Goal: Transaction & Acquisition: Subscribe to service/newsletter

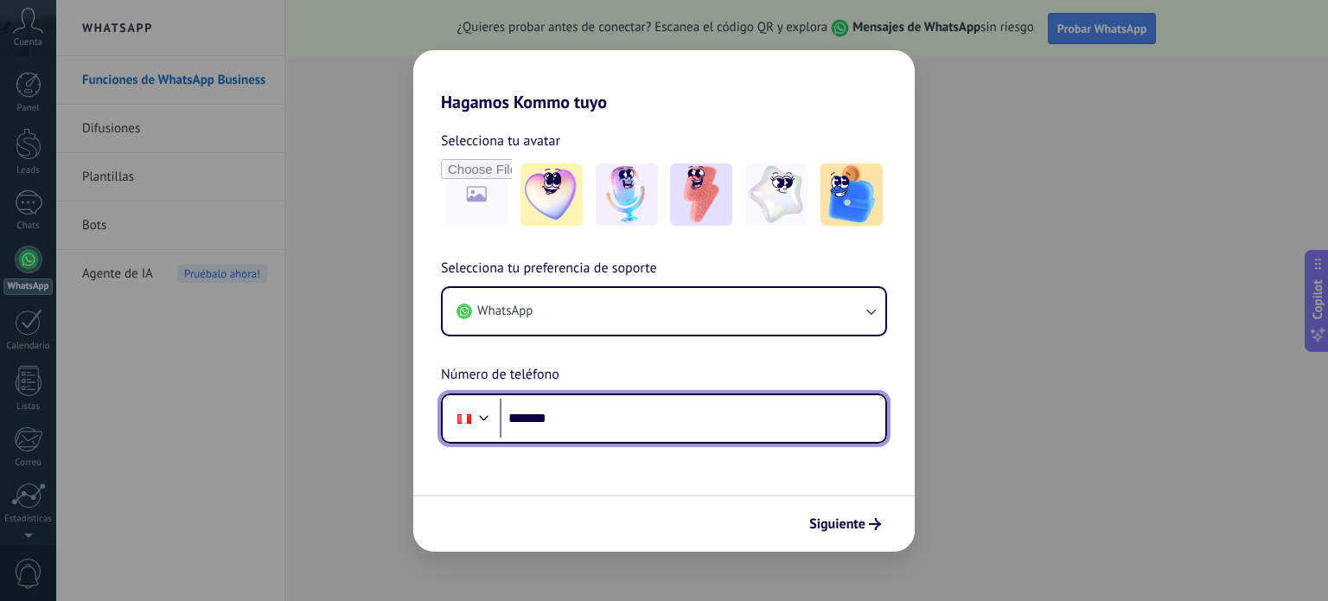
click at [626, 414] on input "*******" at bounding box center [692, 418] width 385 height 40
type input "**********"
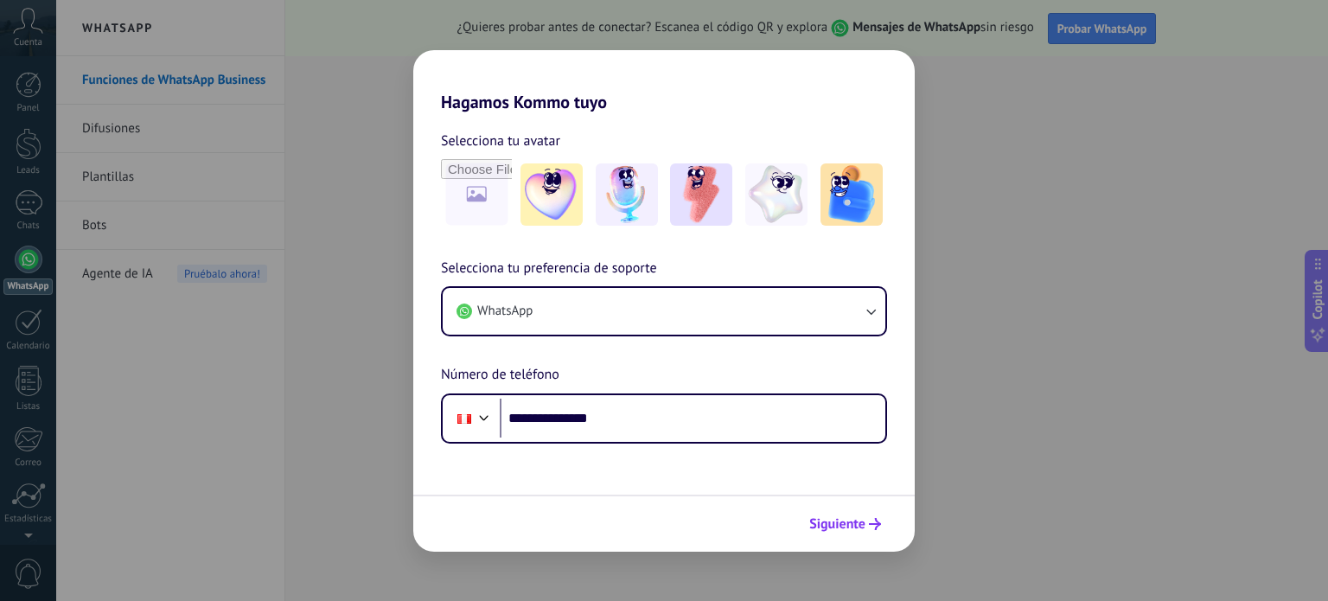
click at [838, 521] on span "Siguiente" at bounding box center [837, 524] width 56 height 12
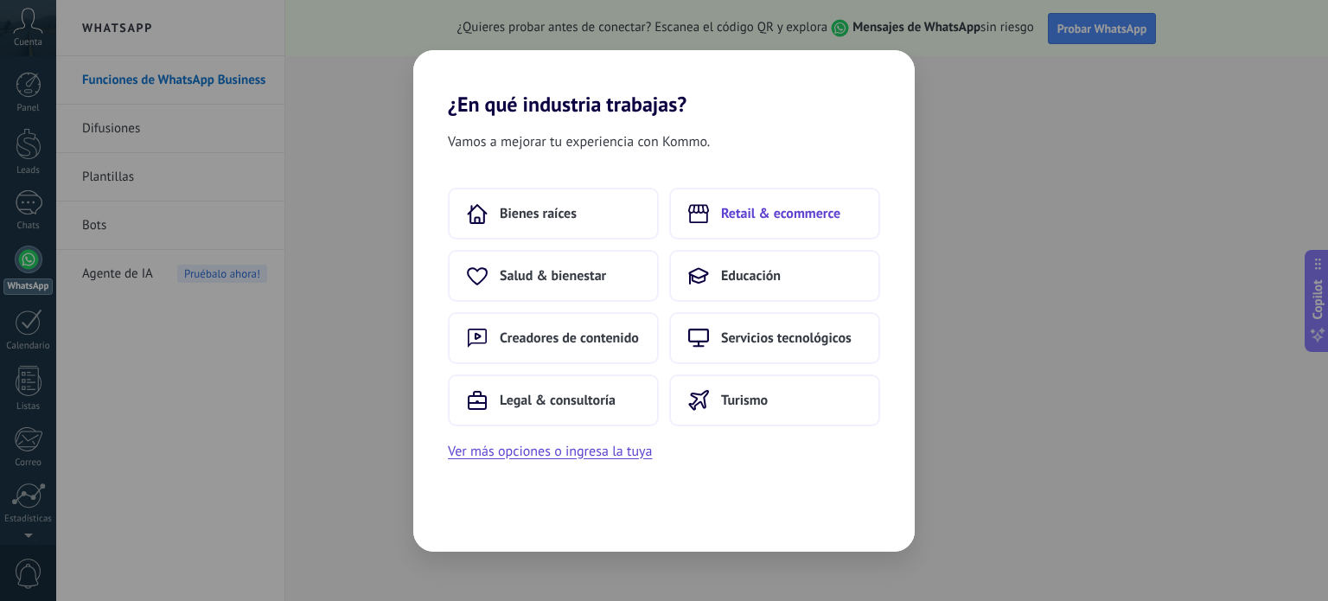
click at [790, 220] on span "Retail & ecommerce" at bounding box center [780, 213] width 119 height 17
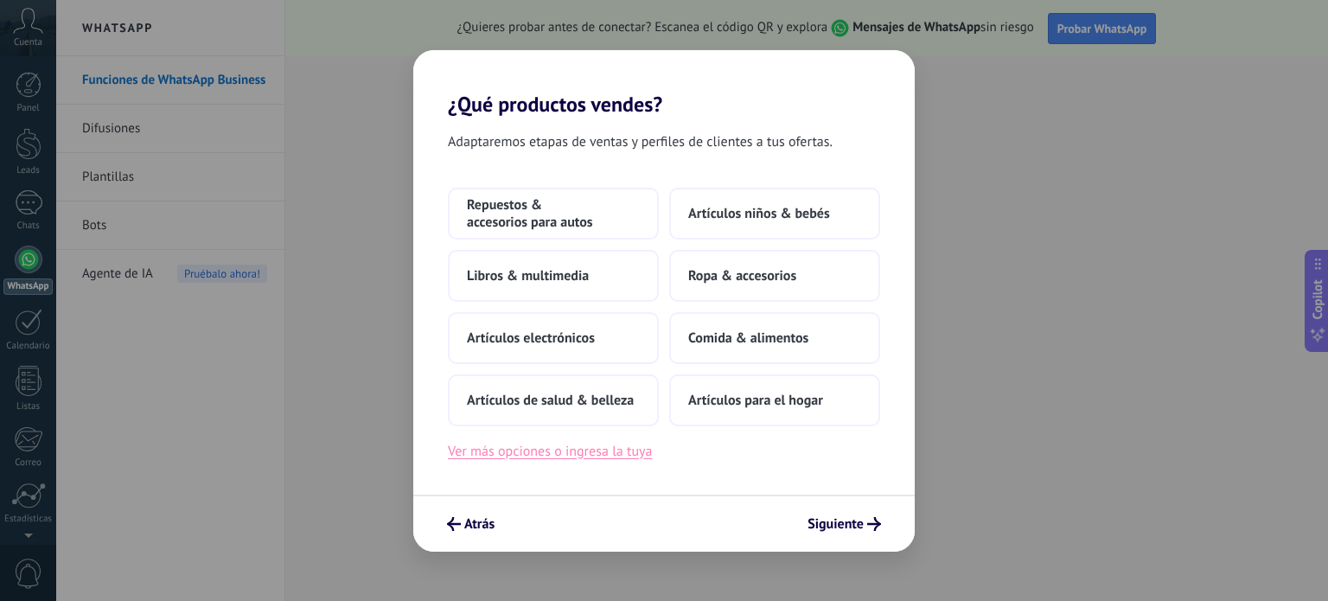
click at [552, 454] on button "Ver más opciones o ingresa la tuya" at bounding box center [550, 451] width 204 height 22
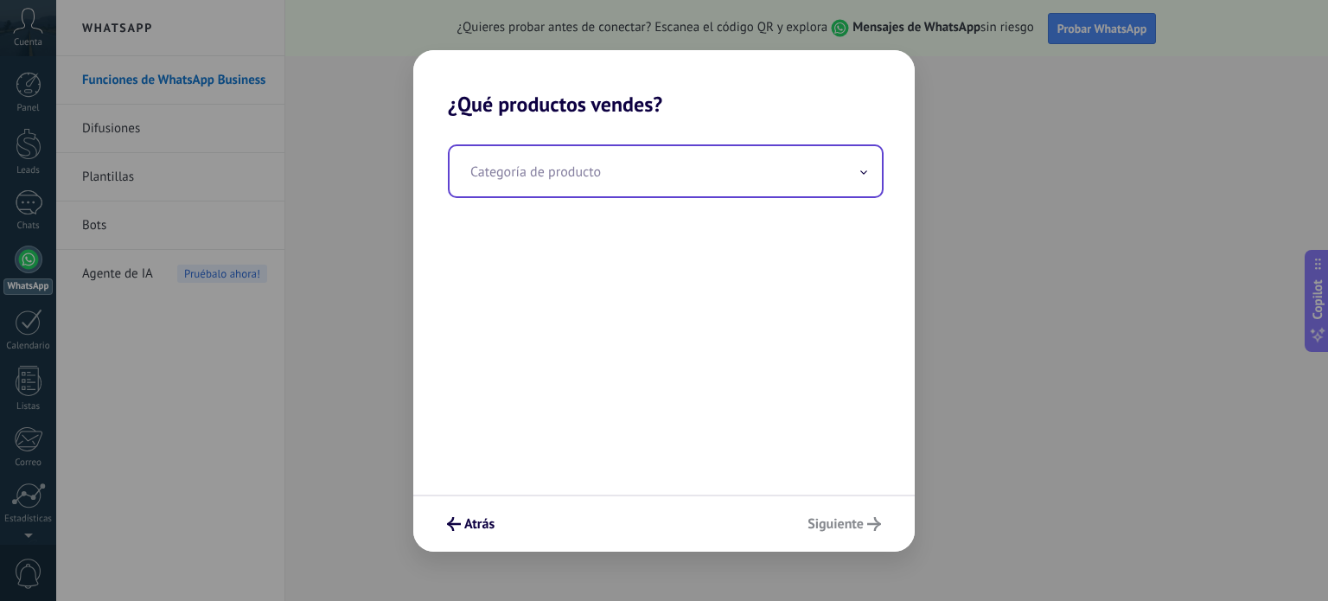
click at [593, 176] on input "text" at bounding box center [665, 171] width 432 height 50
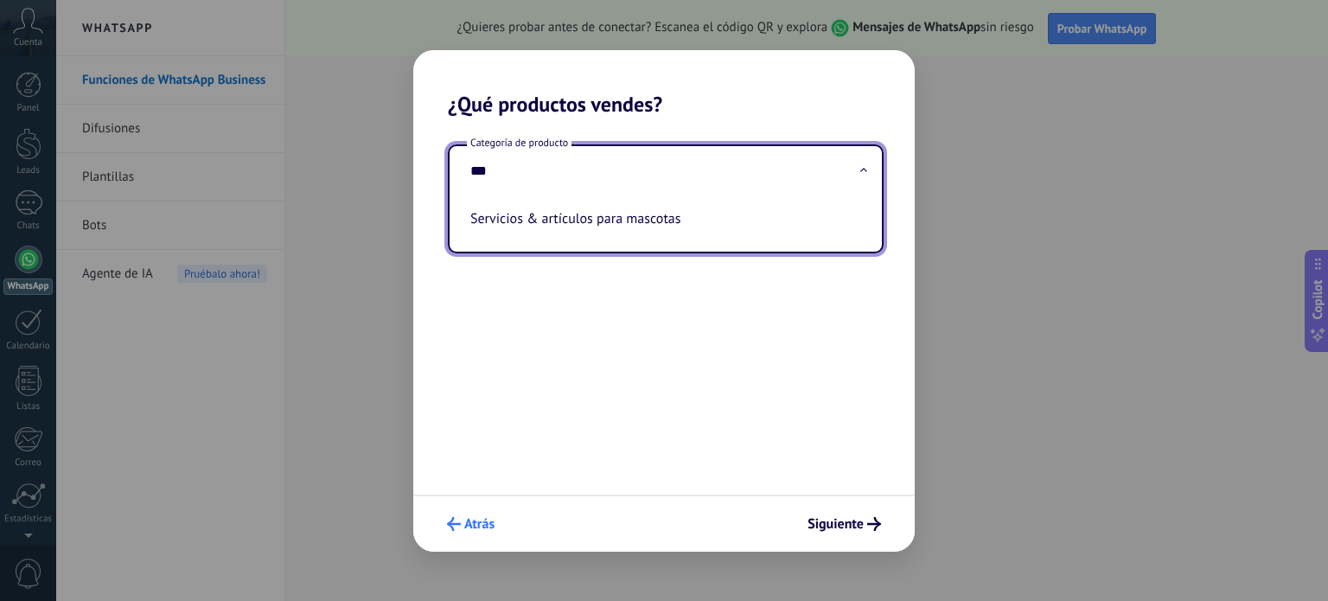
type input "***"
click at [472, 520] on span "Atrás" at bounding box center [479, 524] width 30 height 12
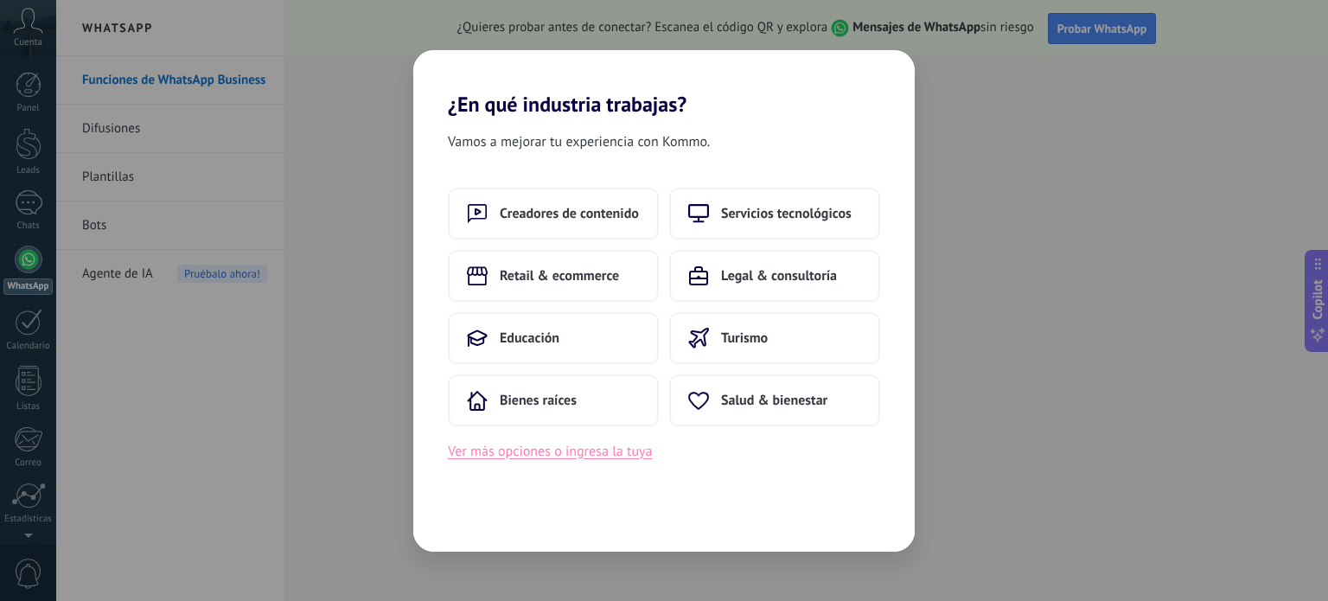
click at [581, 452] on button "Ver más opciones o ingresa la tuya" at bounding box center [550, 451] width 204 height 22
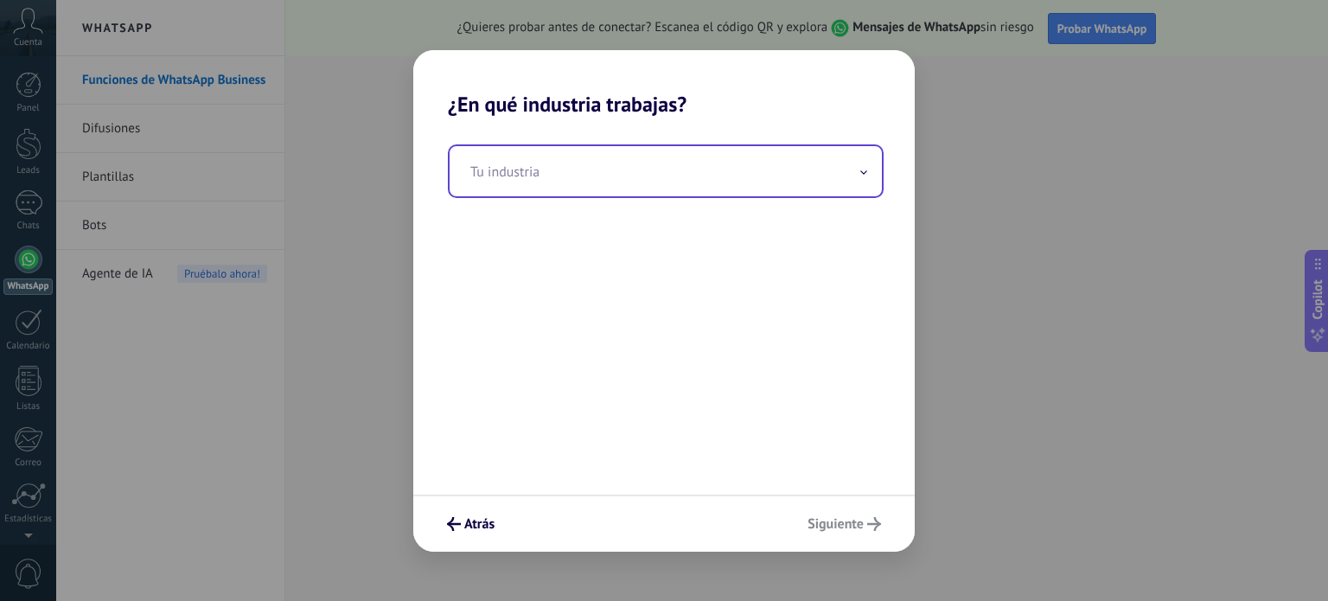
click at [604, 181] on input "text" at bounding box center [665, 171] width 432 height 50
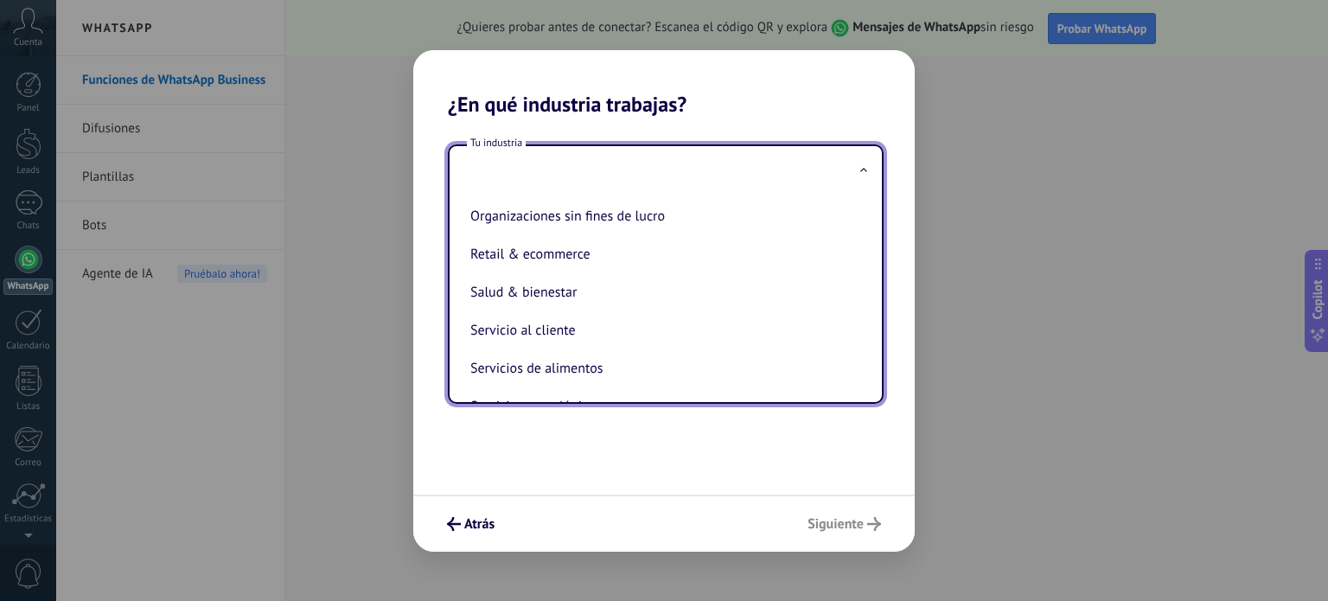
scroll to position [296, 0]
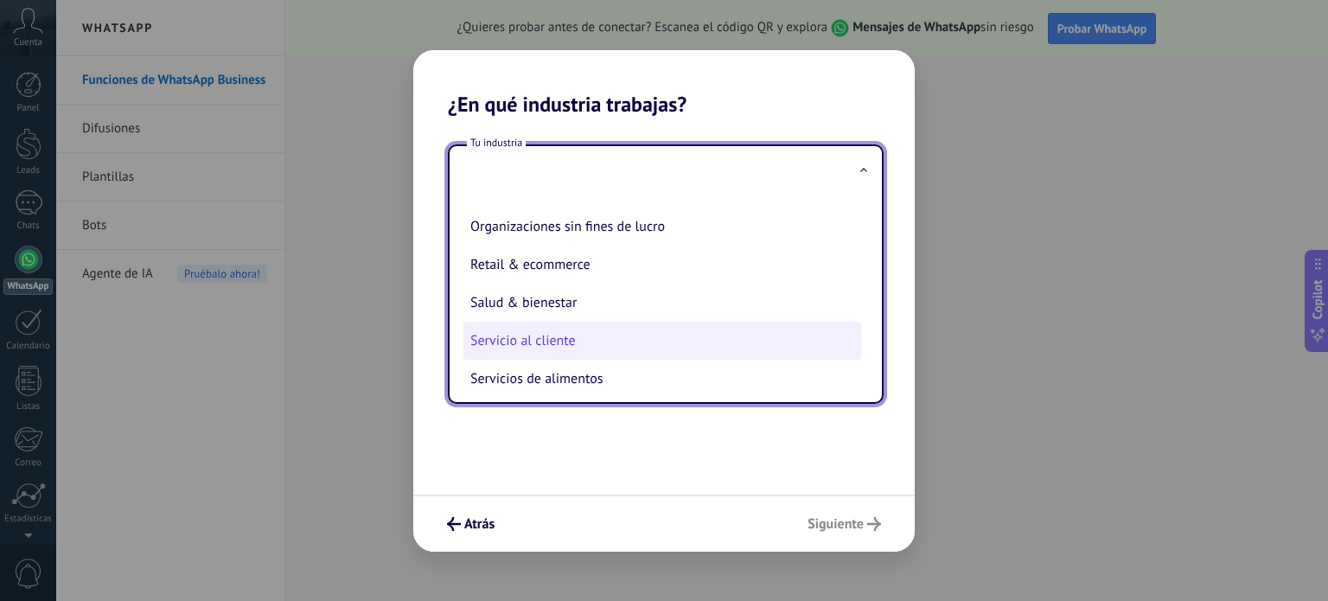
click at [562, 356] on li "Servicio al cliente" at bounding box center [662, 341] width 398 height 38
type input "**********"
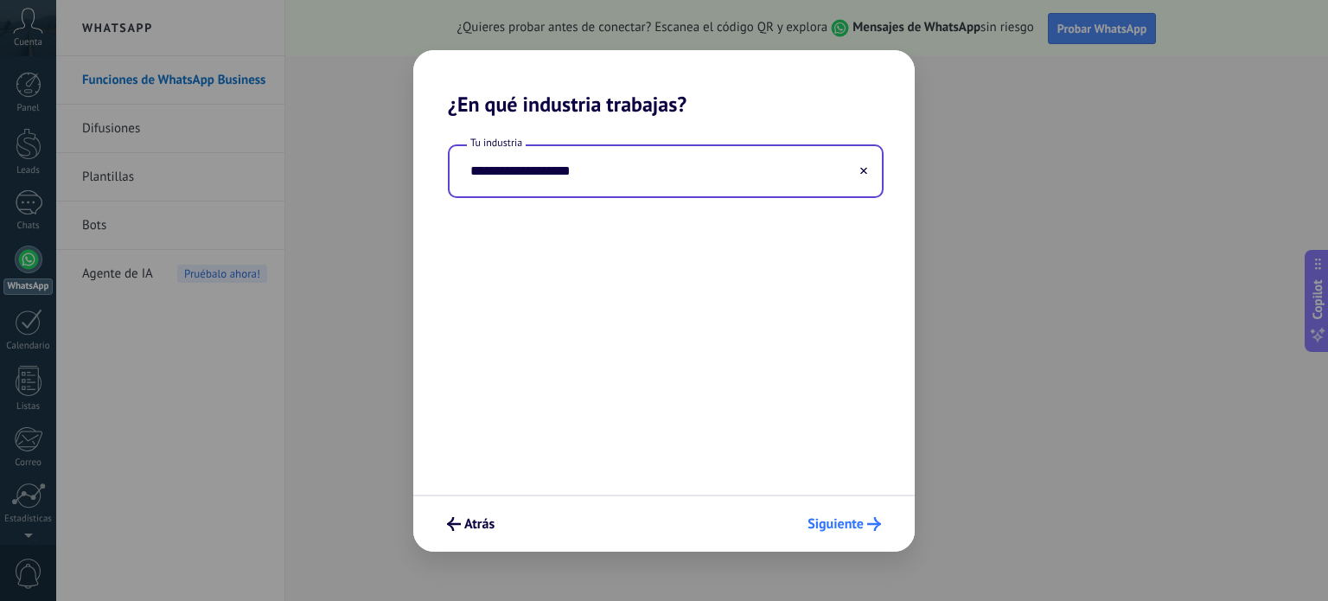
click at [837, 518] on span "Siguiente" at bounding box center [835, 524] width 56 height 12
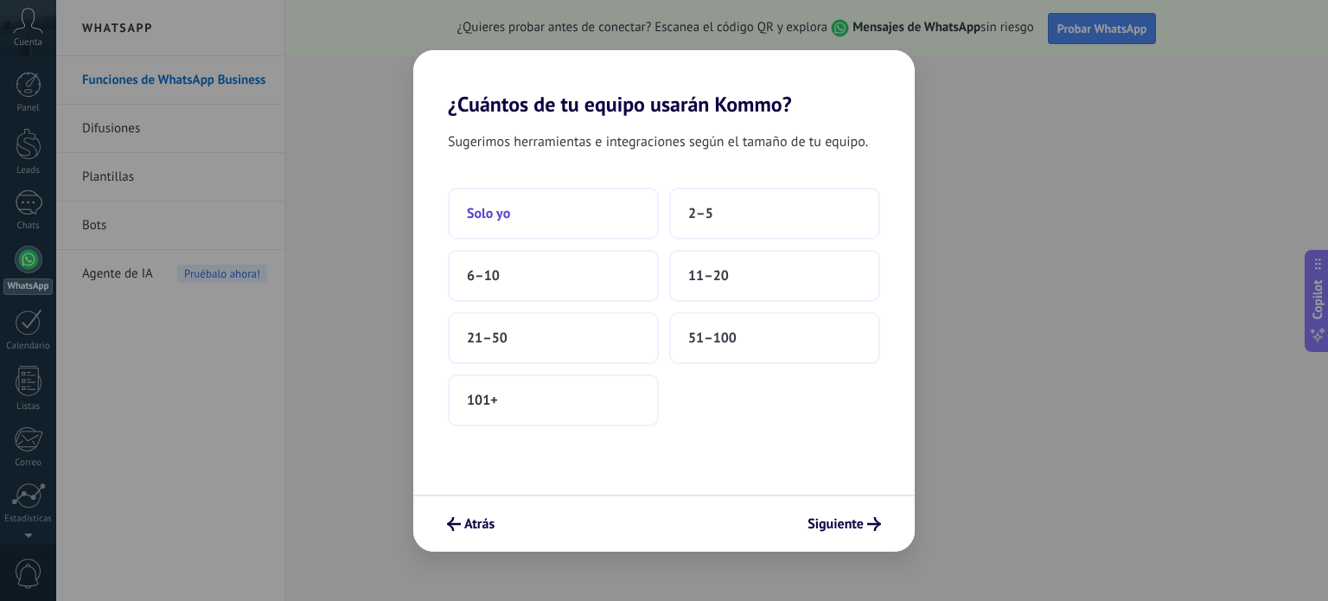
click at [575, 220] on button "Solo yo" at bounding box center [553, 214] width 211 height 52
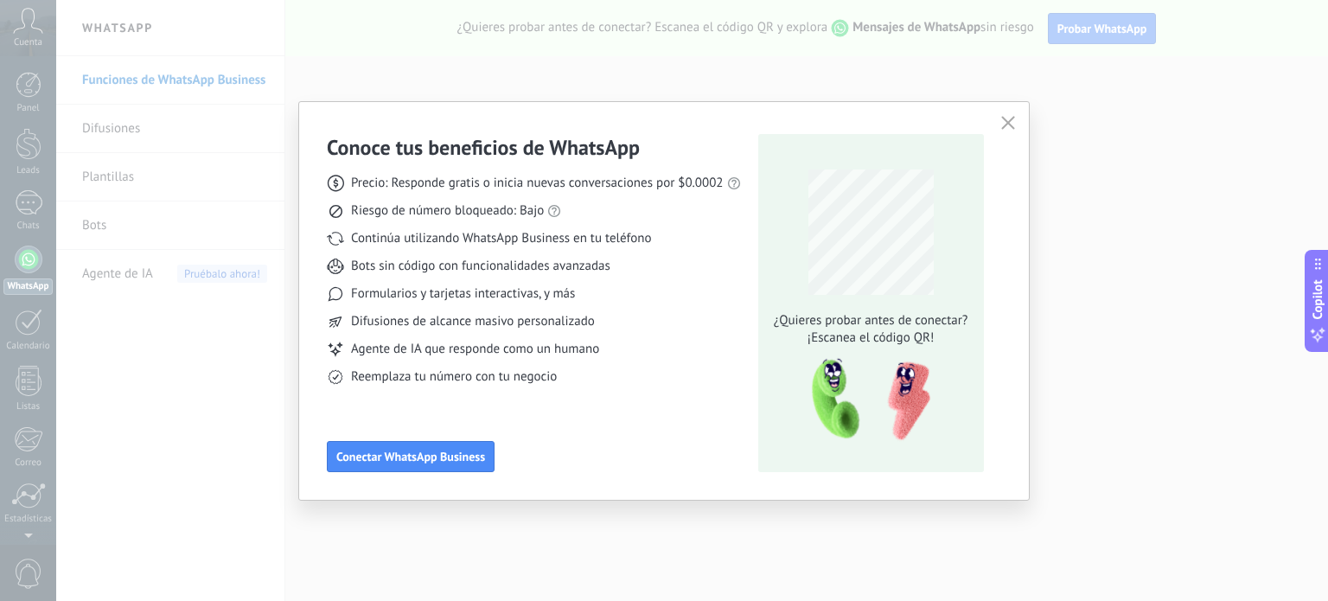
click at [551, 424] on div "Conoce tus beneficios de WhatsApp Precio: Responde gratis o inicia nuevas conve…" at bounding box center [534, 303] width 414 height 338
click at [421, 462] on span "Conectar WhatsApp Business" at bounding box center [410, 456] width 149 height 12
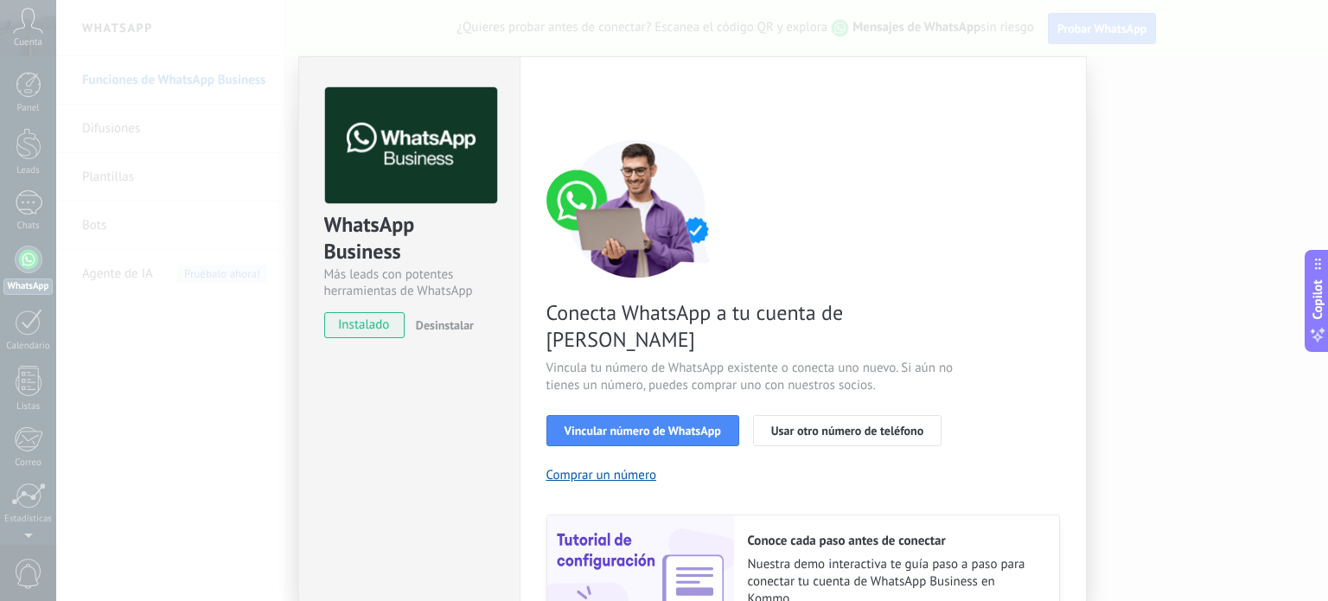
scroll to position [86, 0]
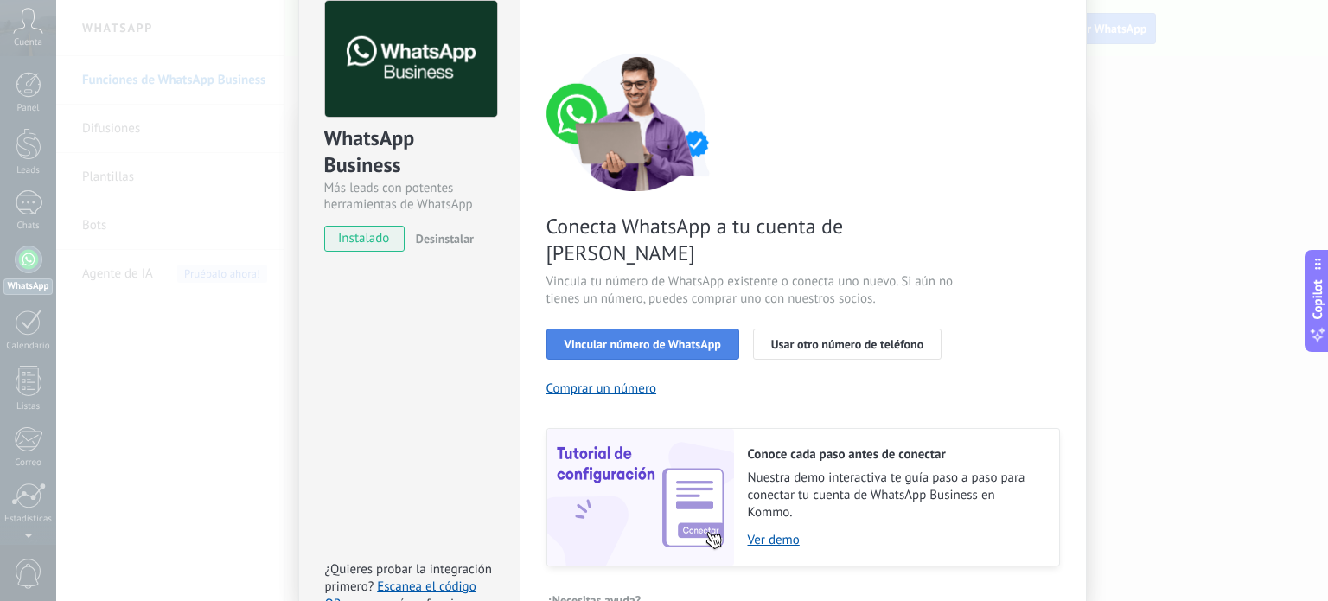
click at [663, 338] on span "Vincular número de WhatsApp" at bounding box center [642, 344] width 156 height 12
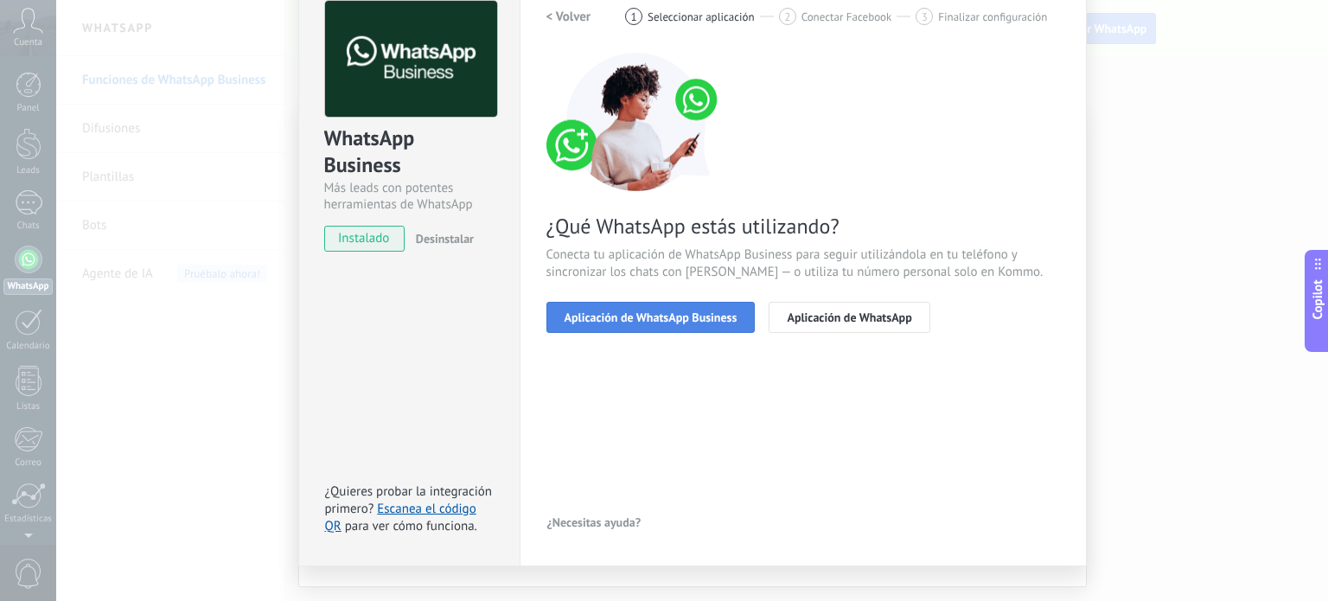
click at [633, 317] on span "Aplicación de WhatsApp Business" at bounding box center [650, 317] width 173 height 12
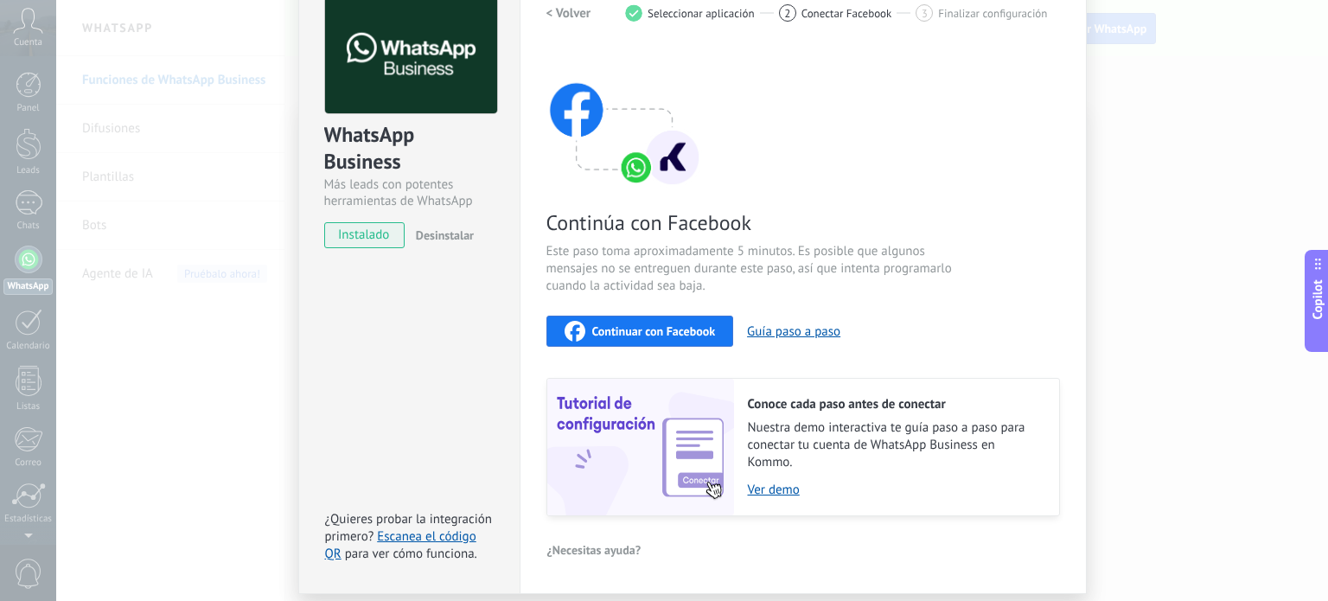
scroll to position [60, 0]
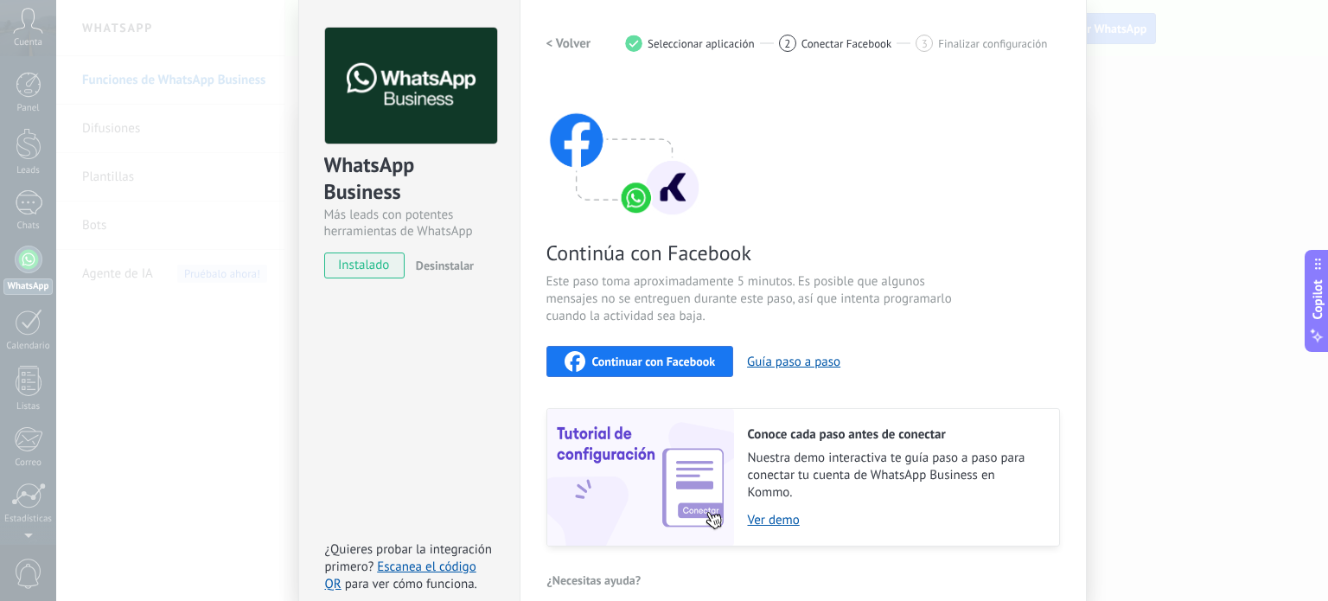
click at [653, 352] on div "Continuar con Facebook" at bounding box center [639, 361] width 151 height 21
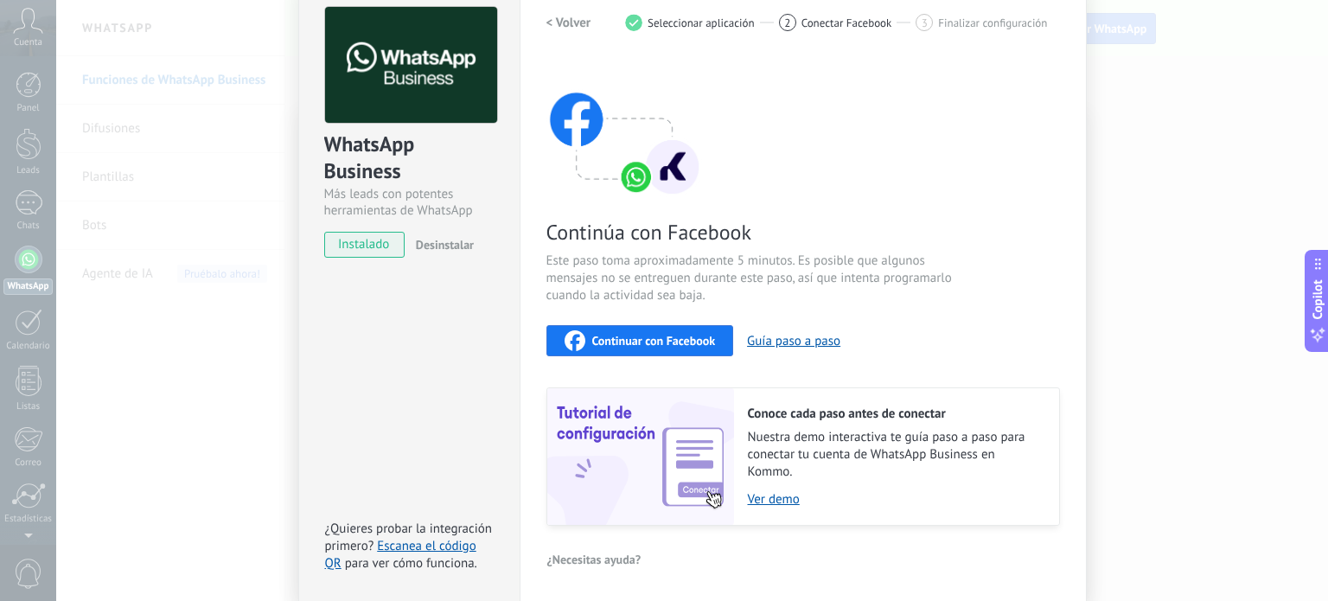
scroll to position [0, 0]
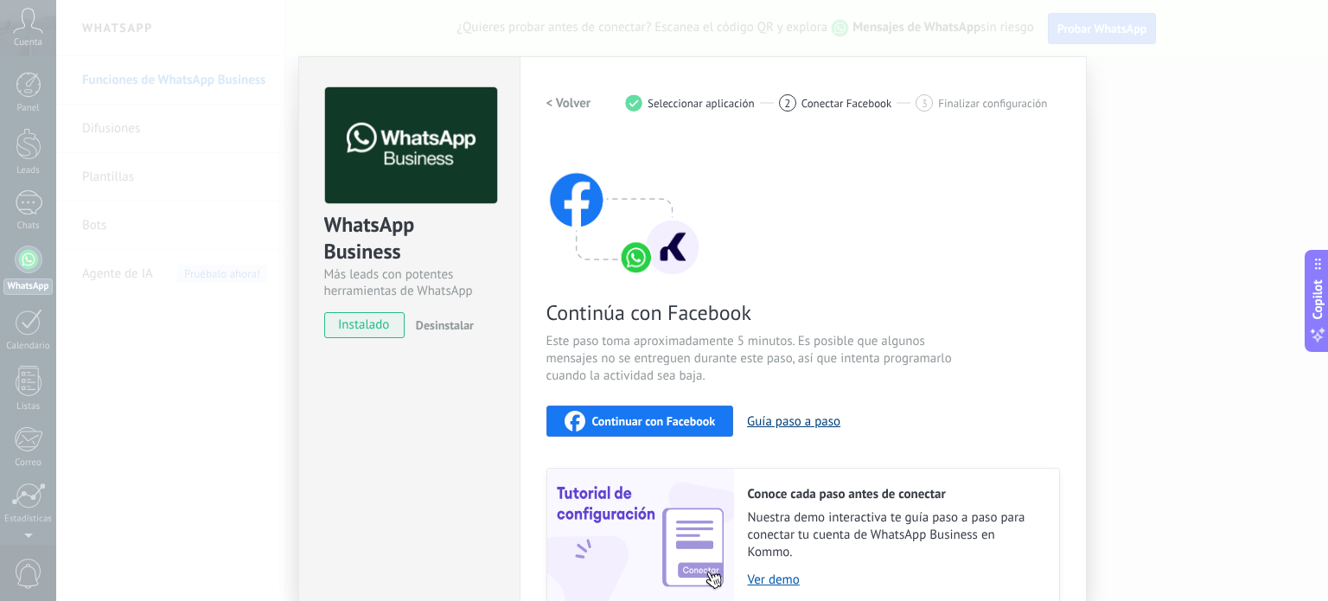
click at [790, 418] on button "Guía paso a paso" at bounding box center [793, 421] width 93 height 16
click at [346, 328] on span "instalado" at bounding box center [364, 325] width 79 height 26
click at [401, 162] on img at bounding box center [411, 145] width 172 height 117
click at [364, 232] on div "WhatsApp Business" at bounding box center [409, 238] width 170 height 55
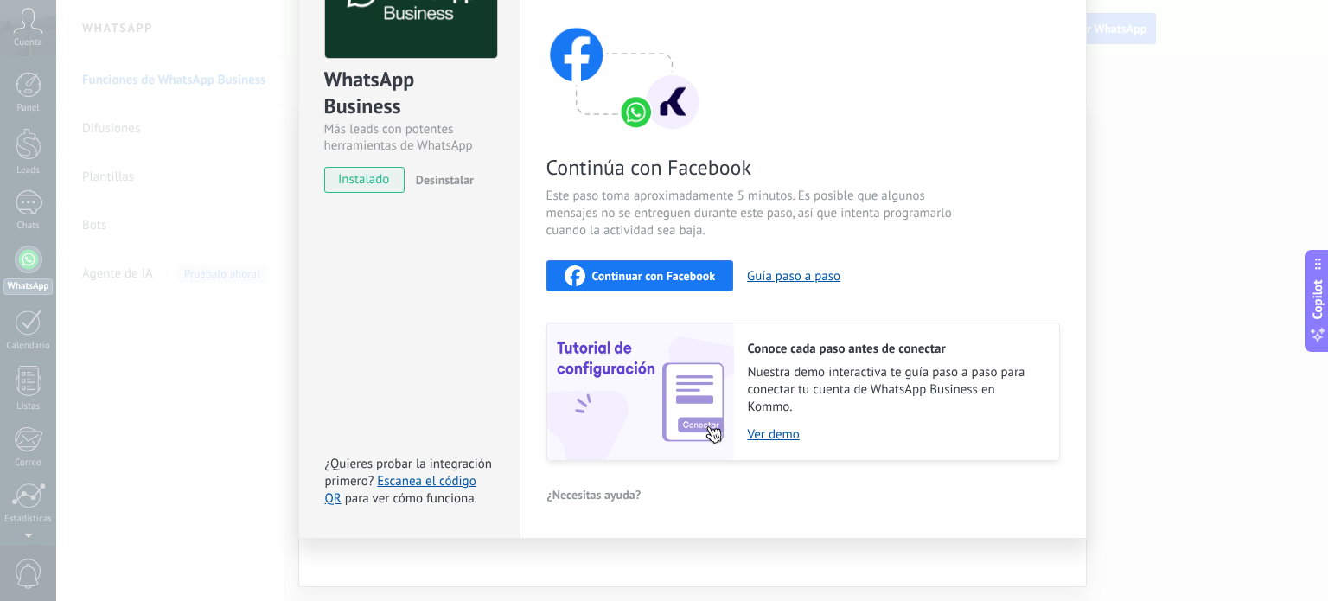
scroll to position [146, 0]
click at [134, 385] on div "WhatsApp Business Más leads con potentes herramientas de WhatsApp instalado Des…" at bounding box center [691, 300] width 1271 height 601
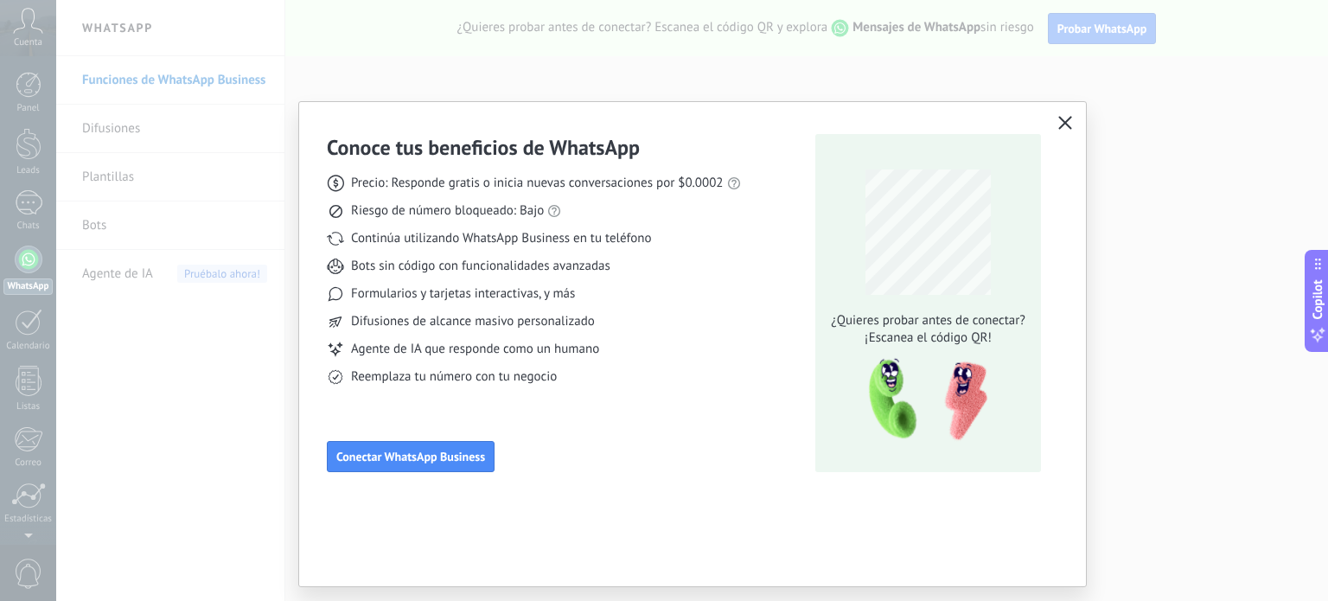
click at [1061, 128] on icon "button" at bounding box center [1065, 123] width 14 height 14
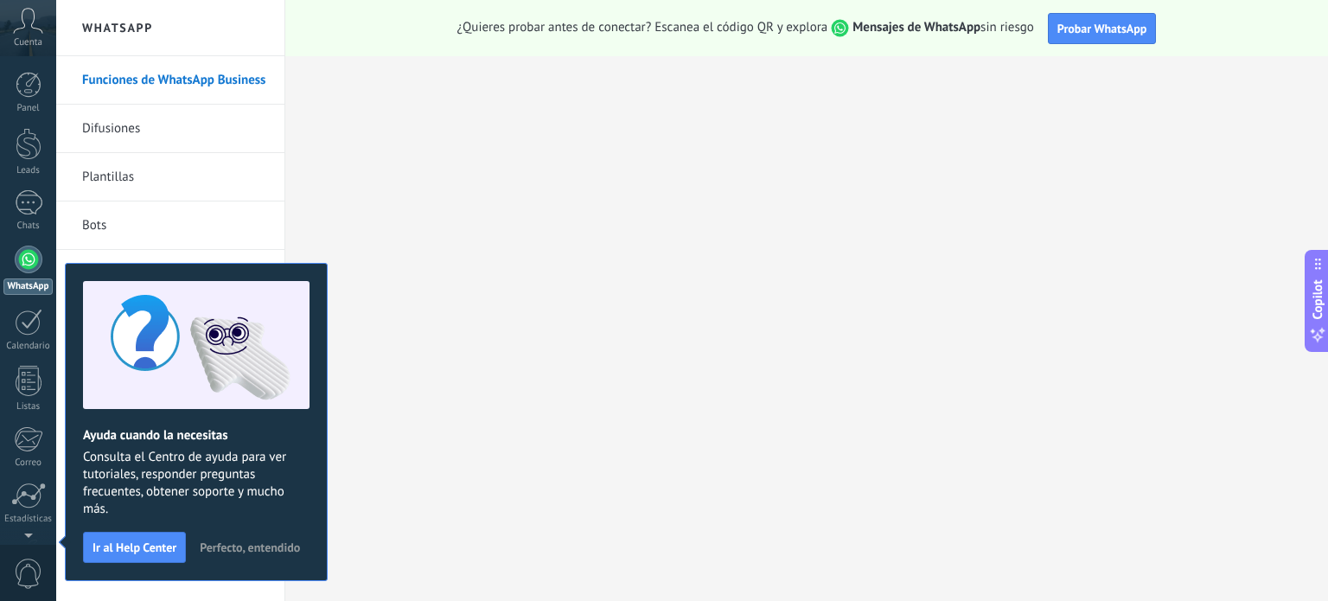
click at [15, 247] on link "WhatsApp" at bounding box center [28, 269] width 56 height 49
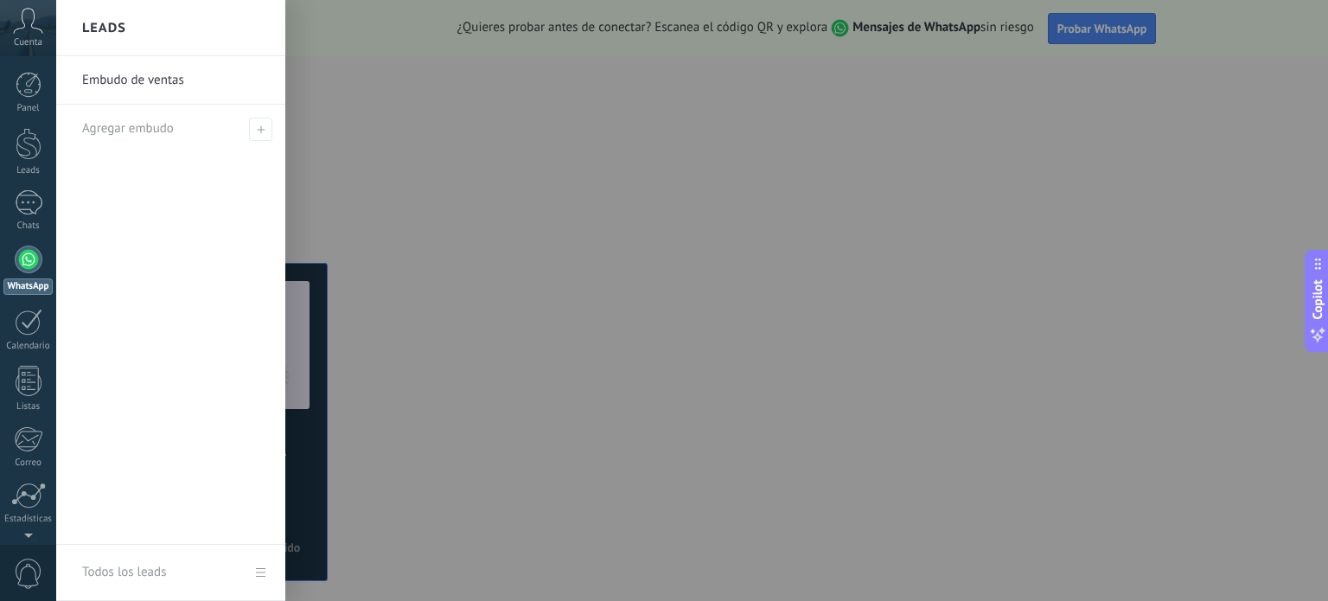
click at [146, 84] on link "Embudo de ventas" at bounding box center [175, 80] width 186 height 48
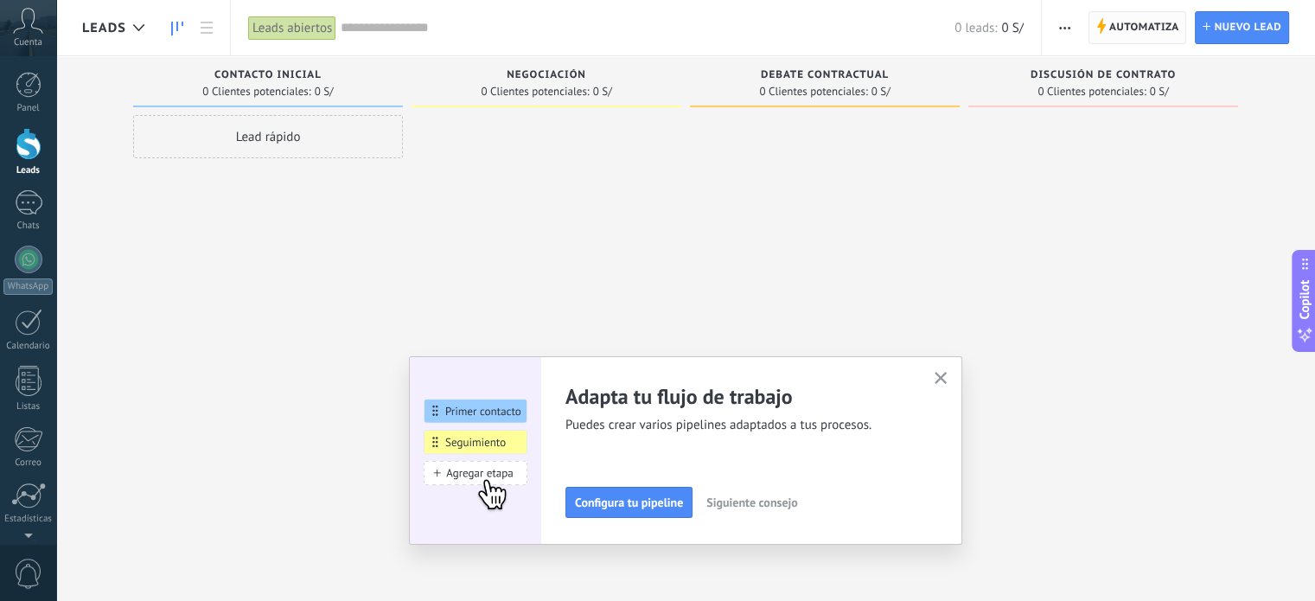
click at [1161, 28] on span "Automatiza" at bounding box center [1144, 27] width 70 height 31
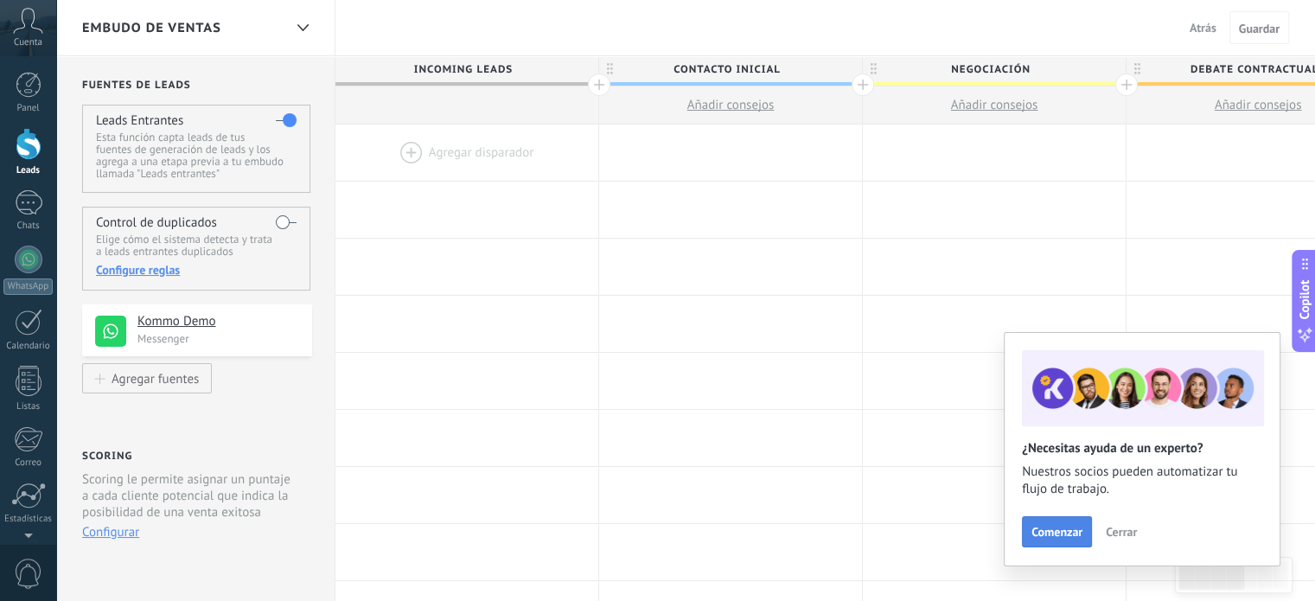
click at [1069, 532] on span "Comenzar" at bounding box center [1056, 531] width 51 height 12
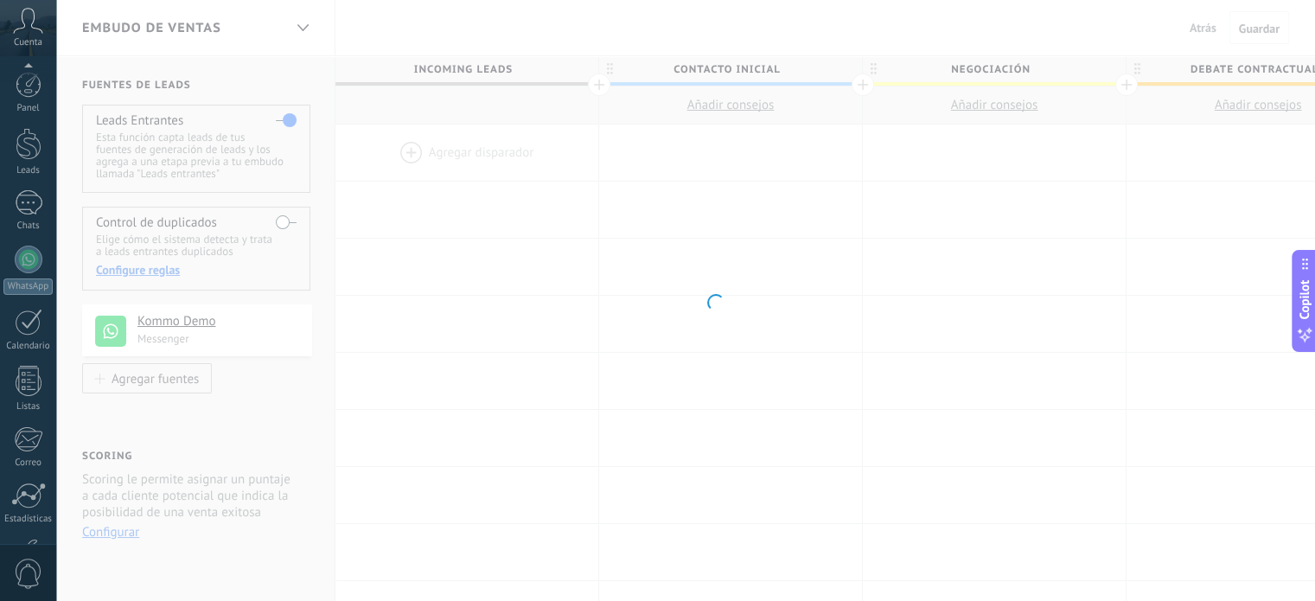
scroll to position [118, 0]
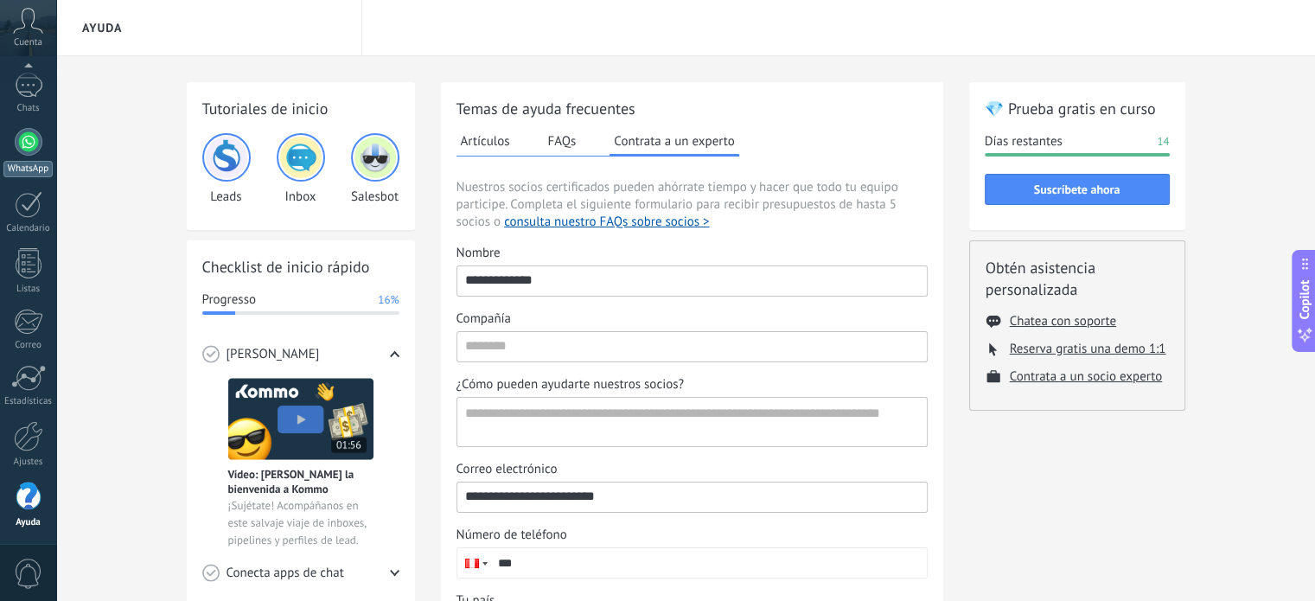
click at [26, 143] on div at bounding box center [29, 142] width 28 height 28
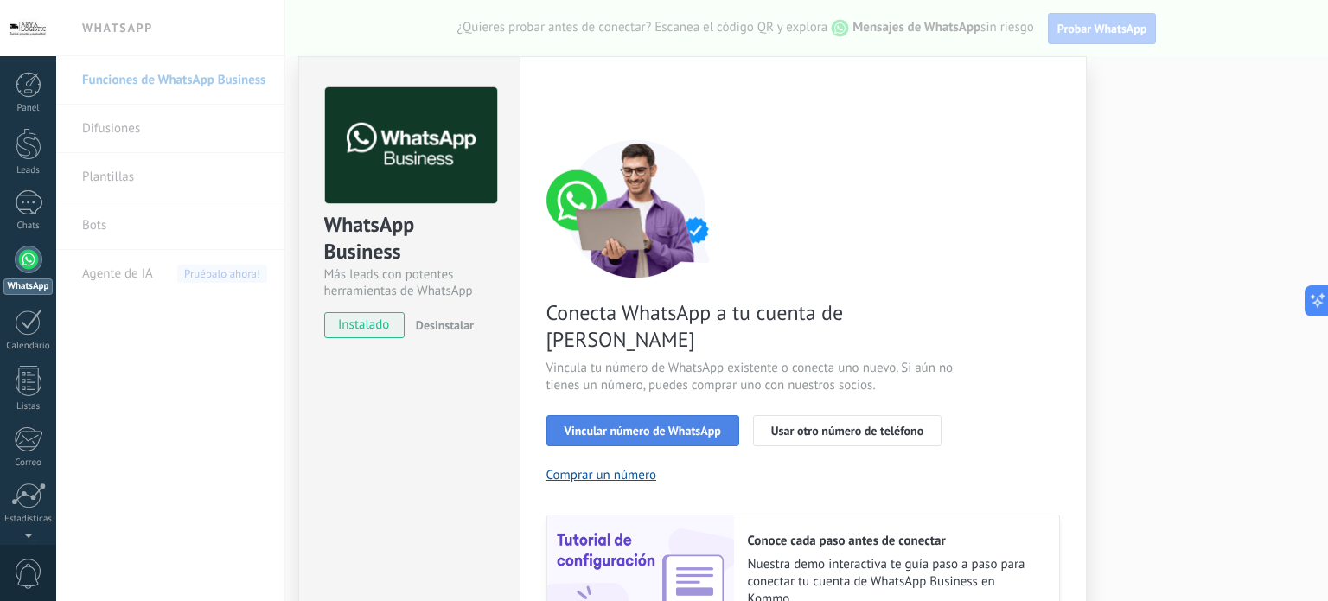
click at [668, 424] on span "Vincular número de WhatsApp" at bounding box center [642, 430] width 156 height 12
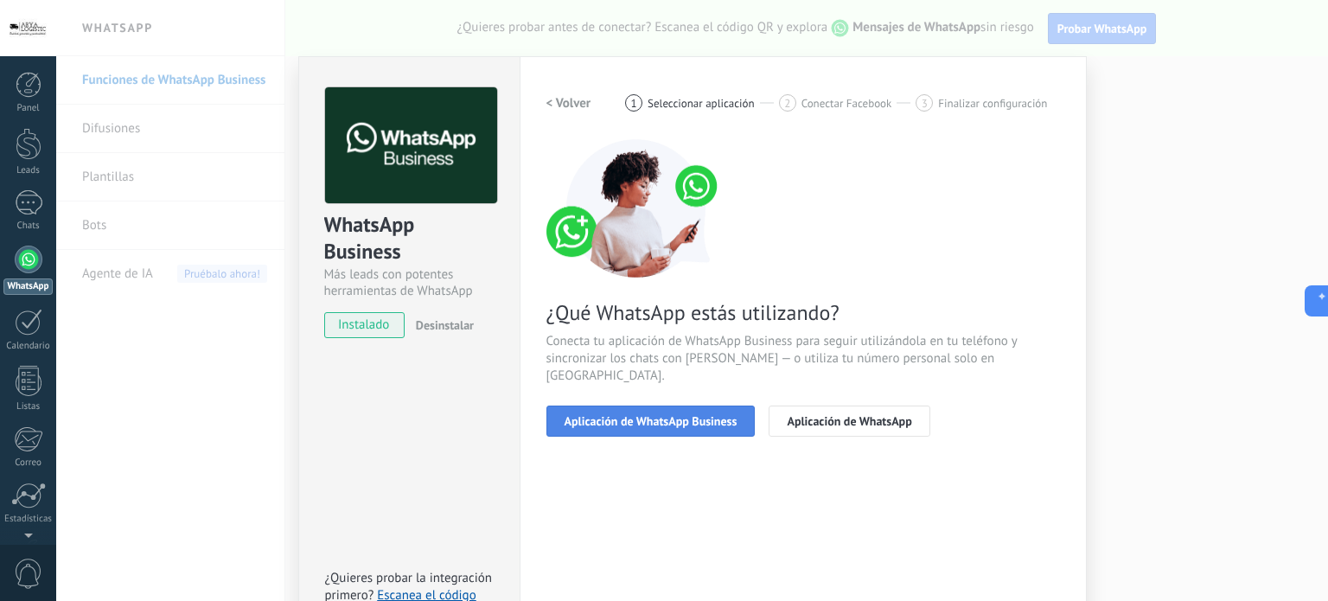
click at [676, 415] on span "Aplicación de WhatsApp Business" at bounding box center [650, 421] width 173 height 12
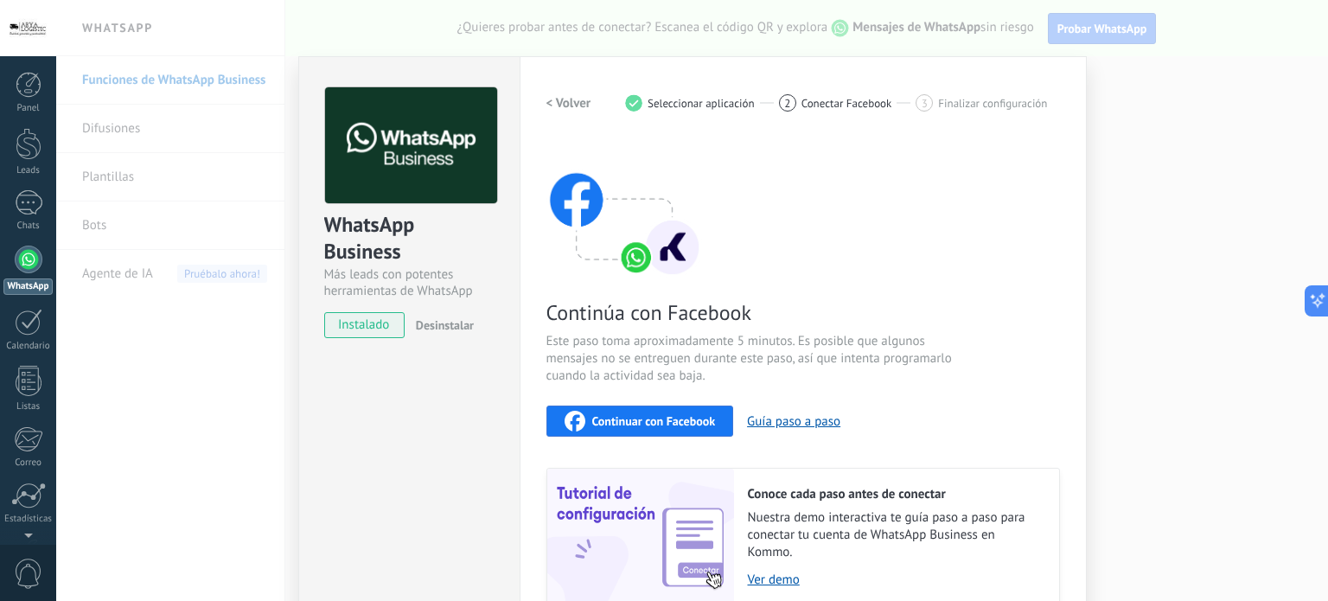
drag, startPoint x: 648, startPoint y: 316, endPoint x: 635, endPoint y: 314, distance: 13.2
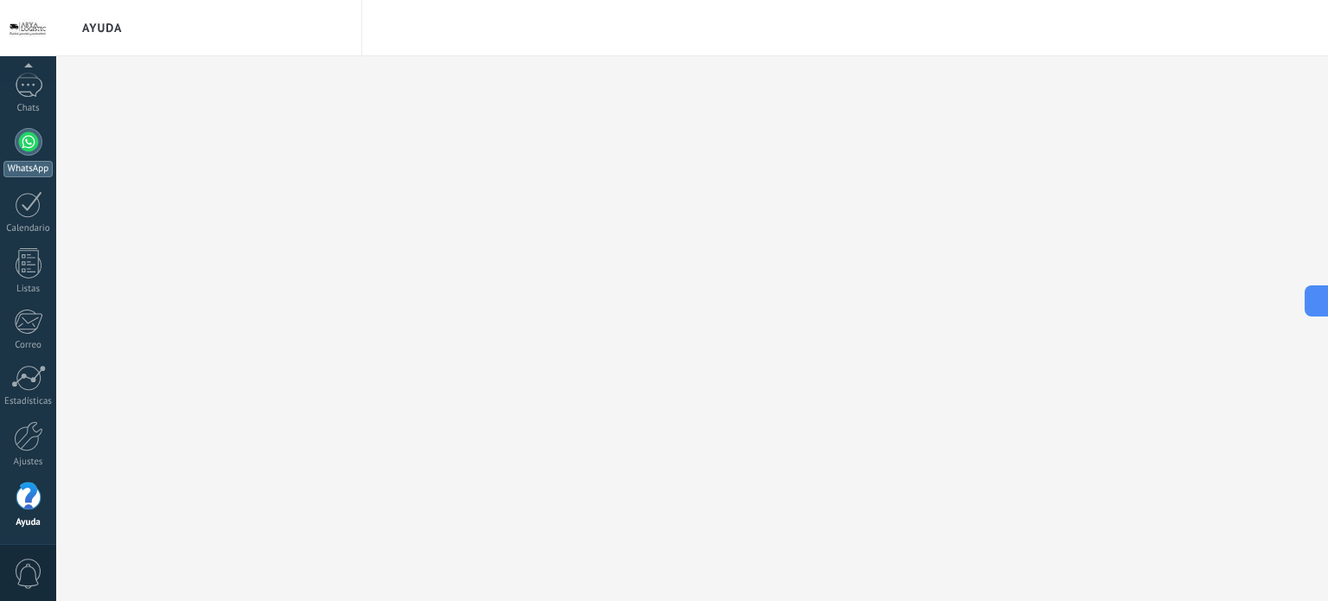
click at [33, 143] on div at bounding box center [29, 142] width 28 height 28
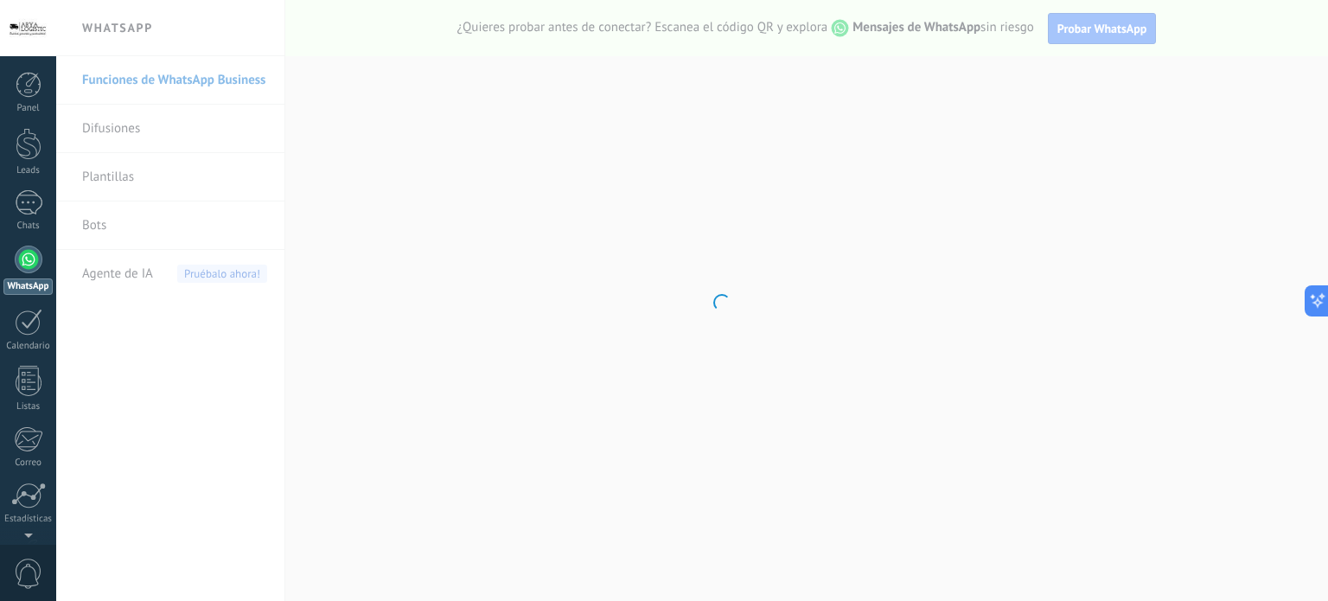
click at [150, 168] on body ".abccls-1,.abccls-2{fill-rule:evenodd}.abccls-2{fill:#fff} .abfcls-1{fill:none}…" at bounding box center [664, 300] width 1328 height 601
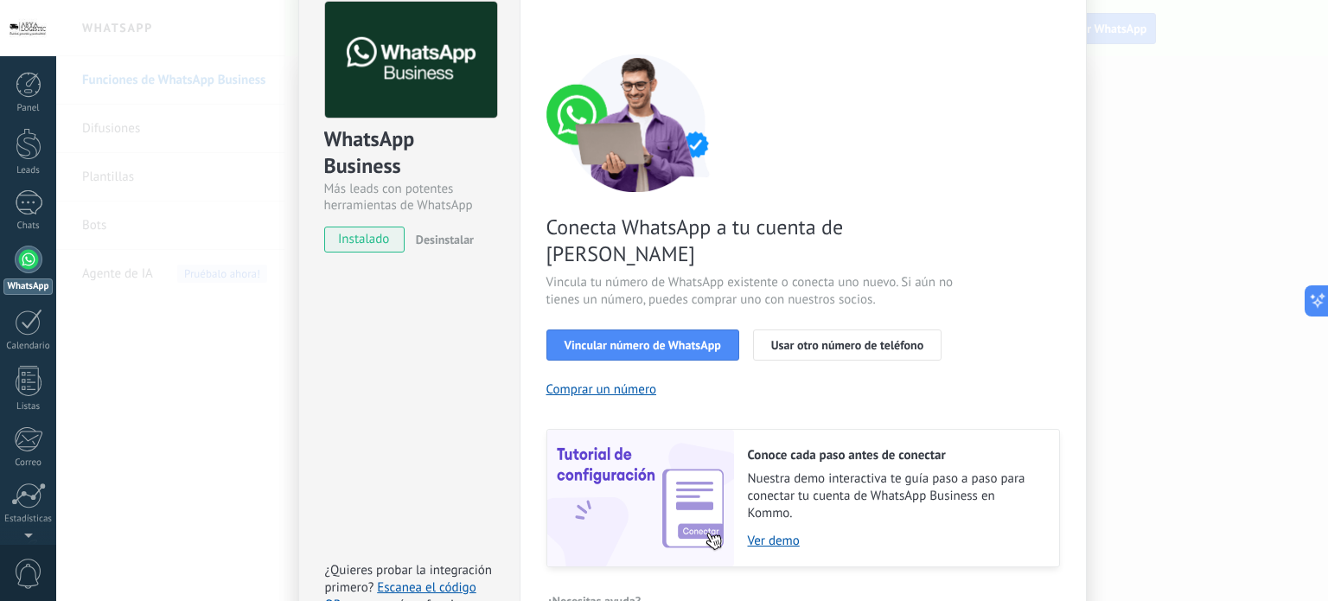
scroll to position [86, 0]
click at [812, 338] on span "Usar otro número de teléfono" at bounding box center [847, 344] width 152 height 12
